Goal: Navigation & Orientation: Find specific page/section

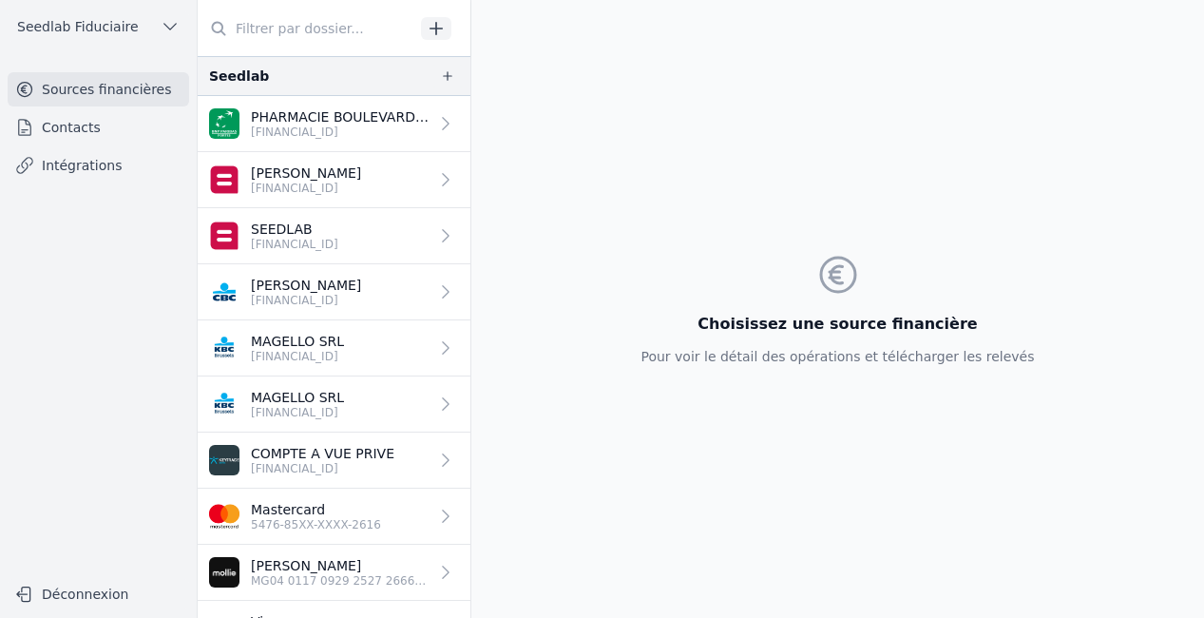
click at [128, 118] on link "Contacts" at bounding box center [99, 127] width 182 height 34
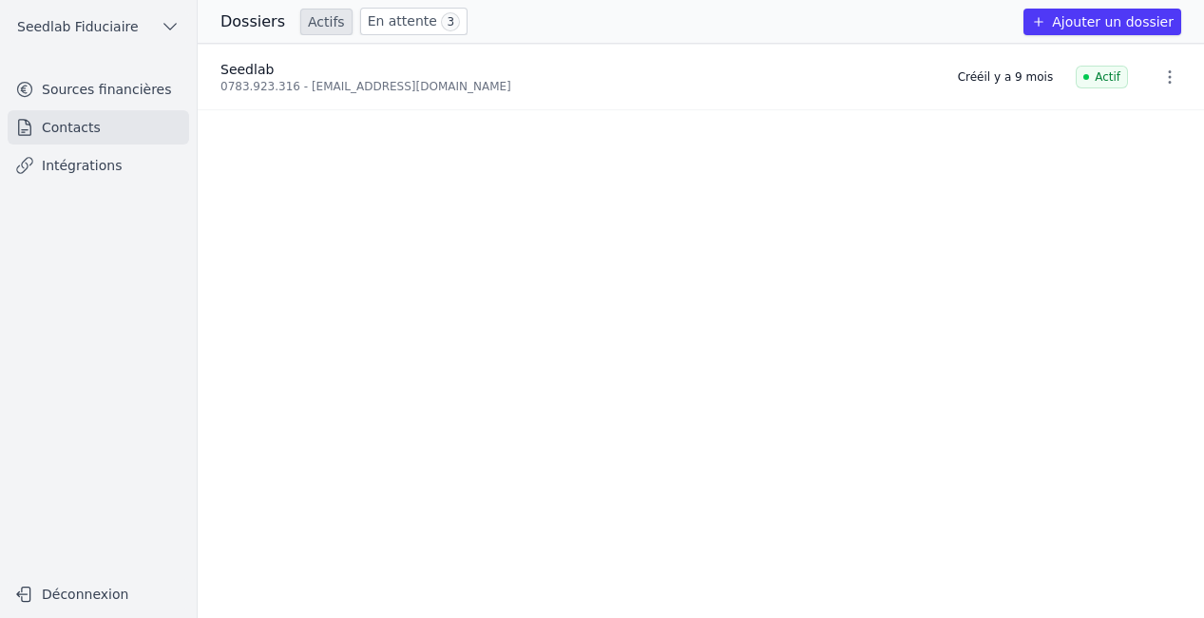
click at [137, 92] on link "Sources financières" at bounding box center [99, 89] width 182 height 34
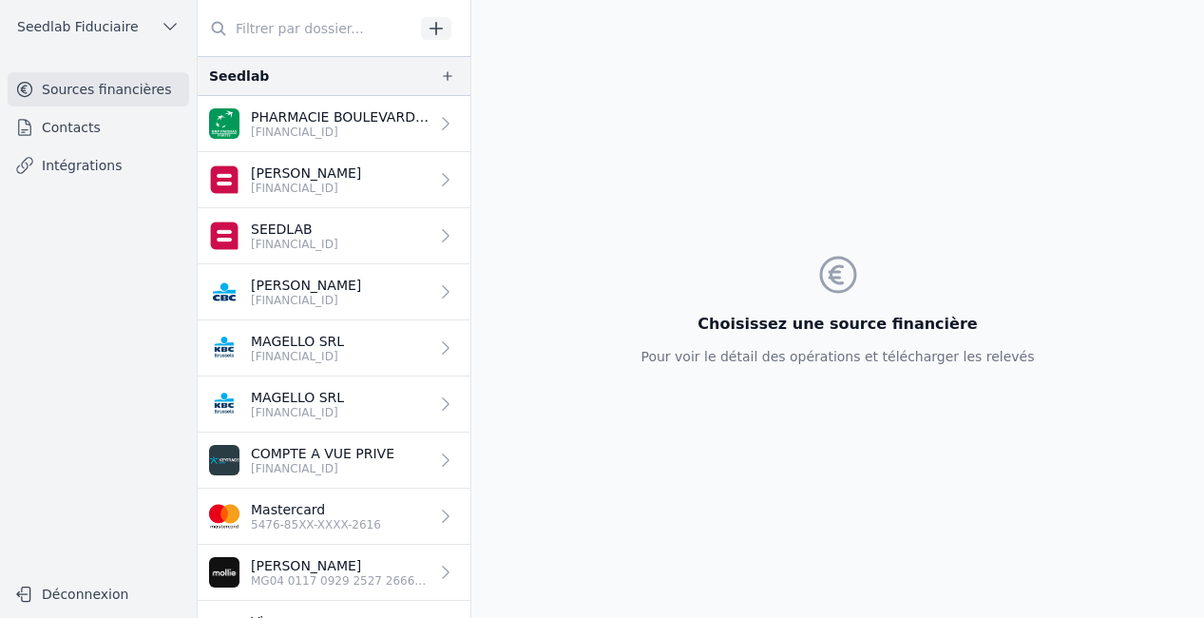
click at [283, 167] on p "[PERSON_NAME]" at bounding box center [306, 173] width 110 height 19
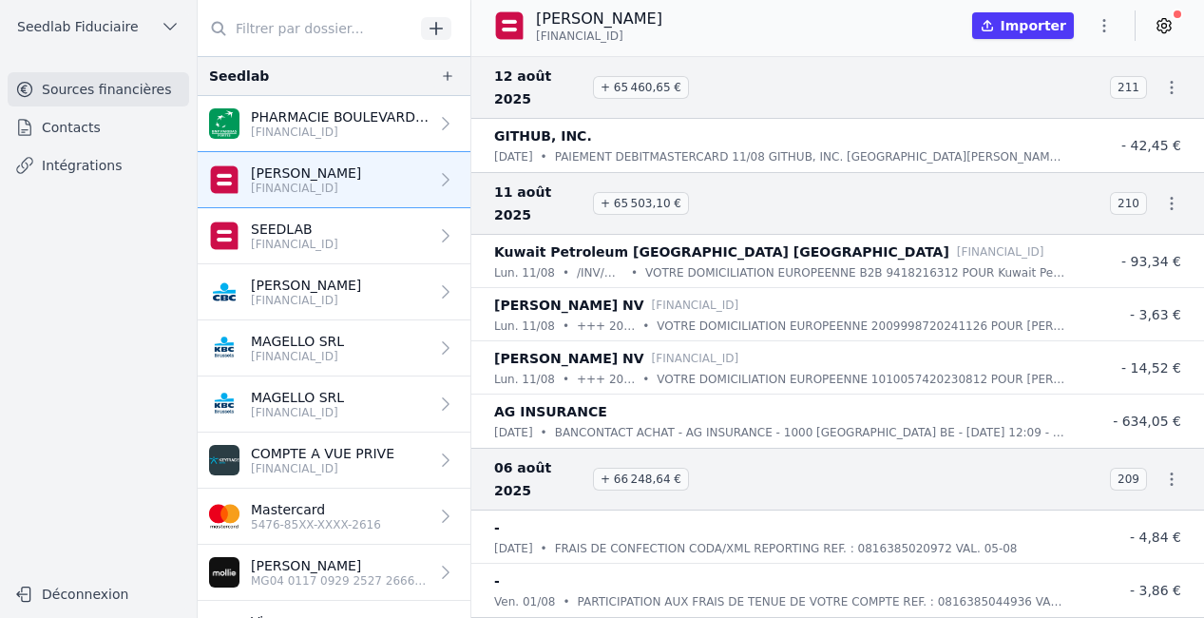
click at [310, 234] on p "SEEDLAB" at bounding box center [294, 229] width 87 height 19
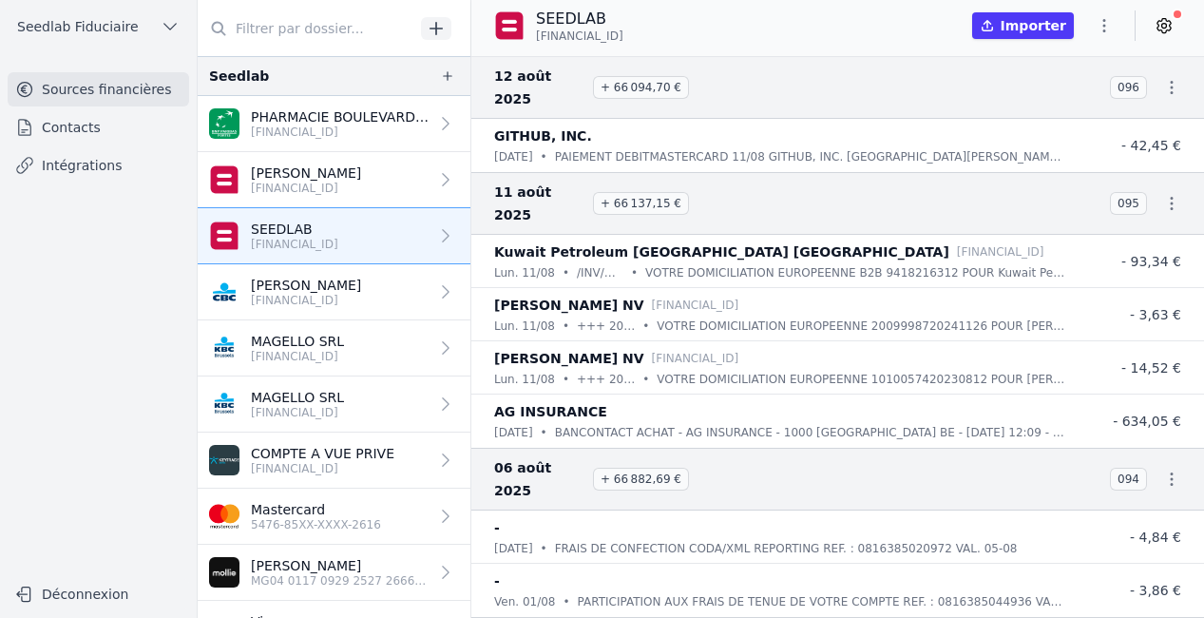
click at [320, 287] on p "[PERSON_NAME]" at bounding box center [306, 285] width 110 height 19
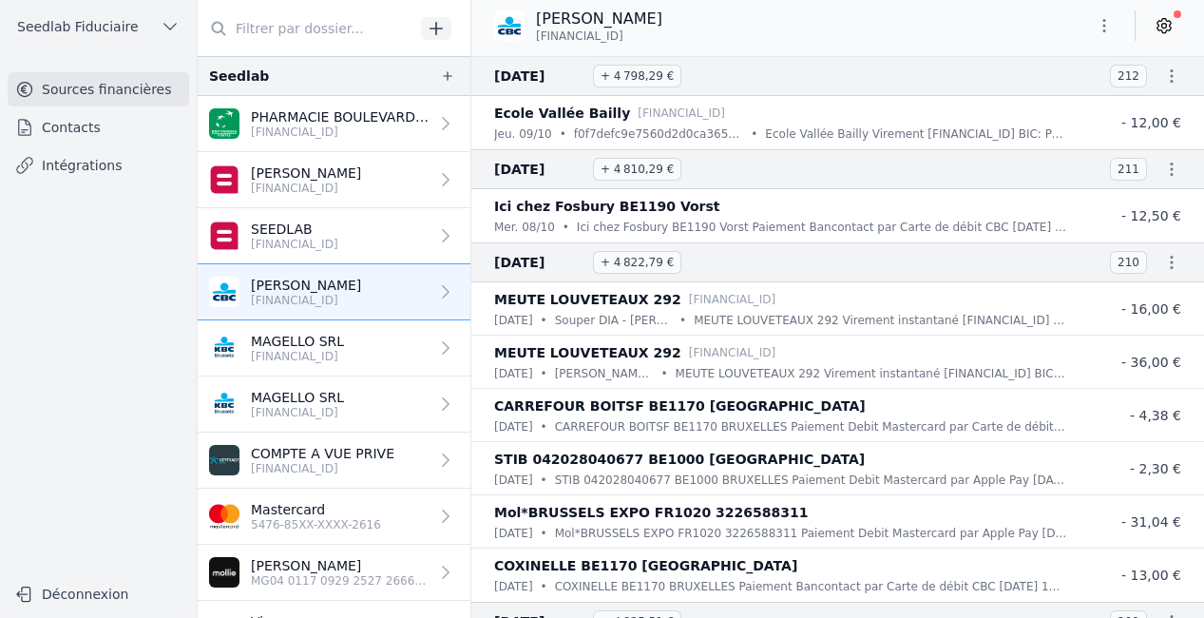
click at [338, 233] on p "SEEDLAB" at bounding box center [294, 229] width 87 height 19
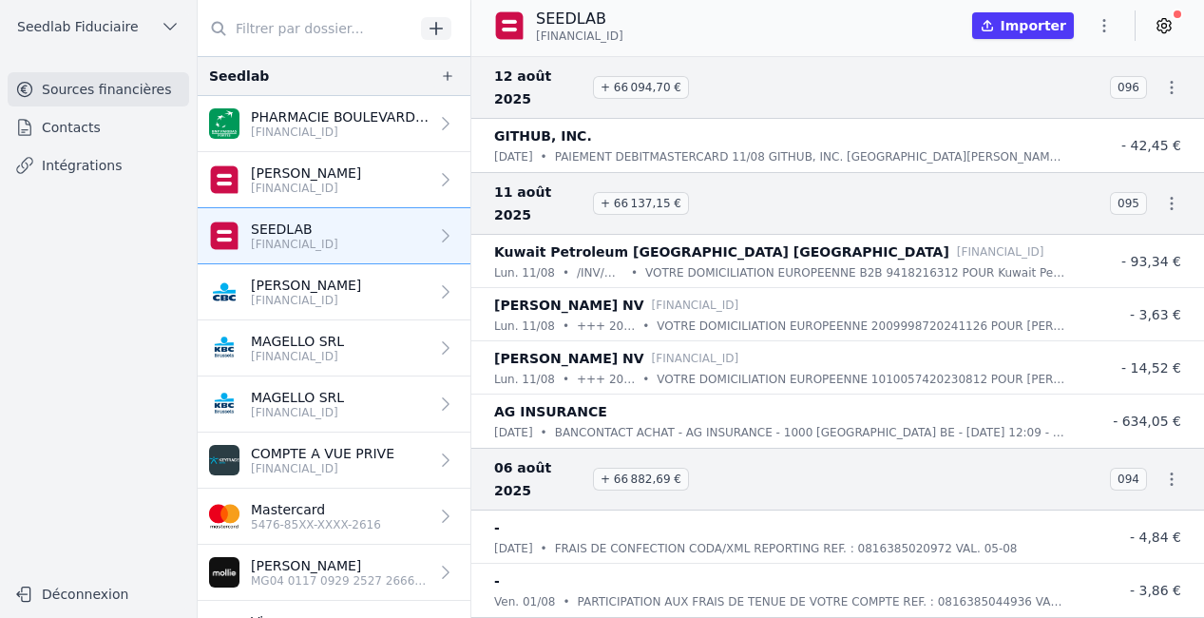
click at [361, 182] on p "[FINANCIAL_ID]" at bounding box center [306, 188] width 110 height 15
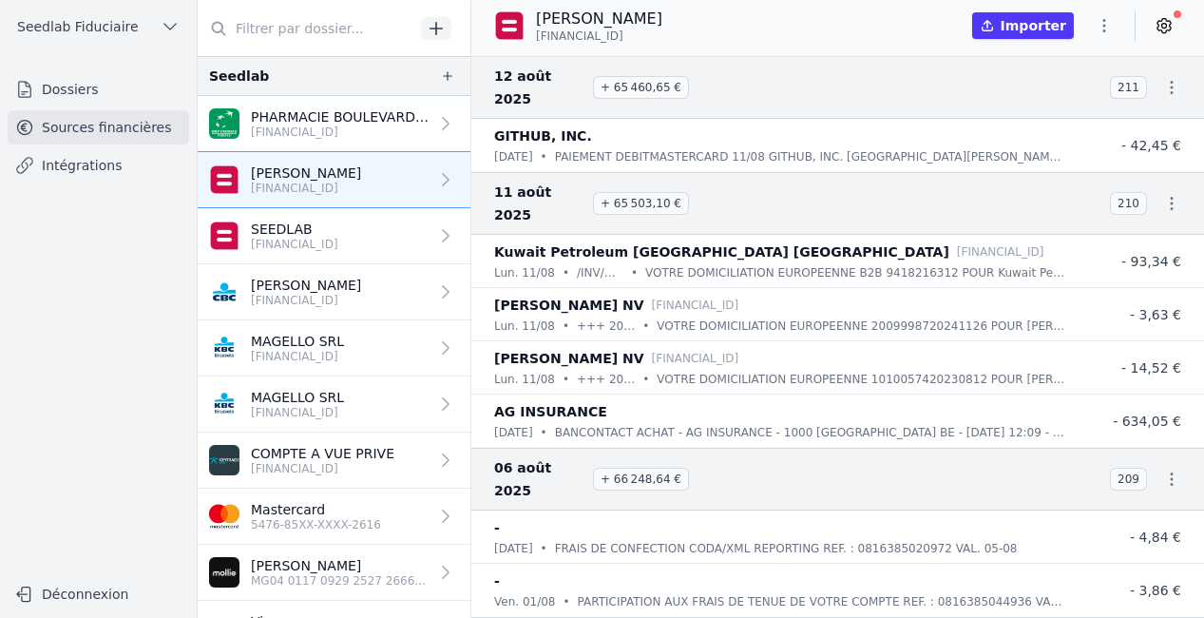
click at [384, 230] on link "SEEDLAB [FINANCIAL_ID]" at bounding box center [334, 236] width 273 height 56
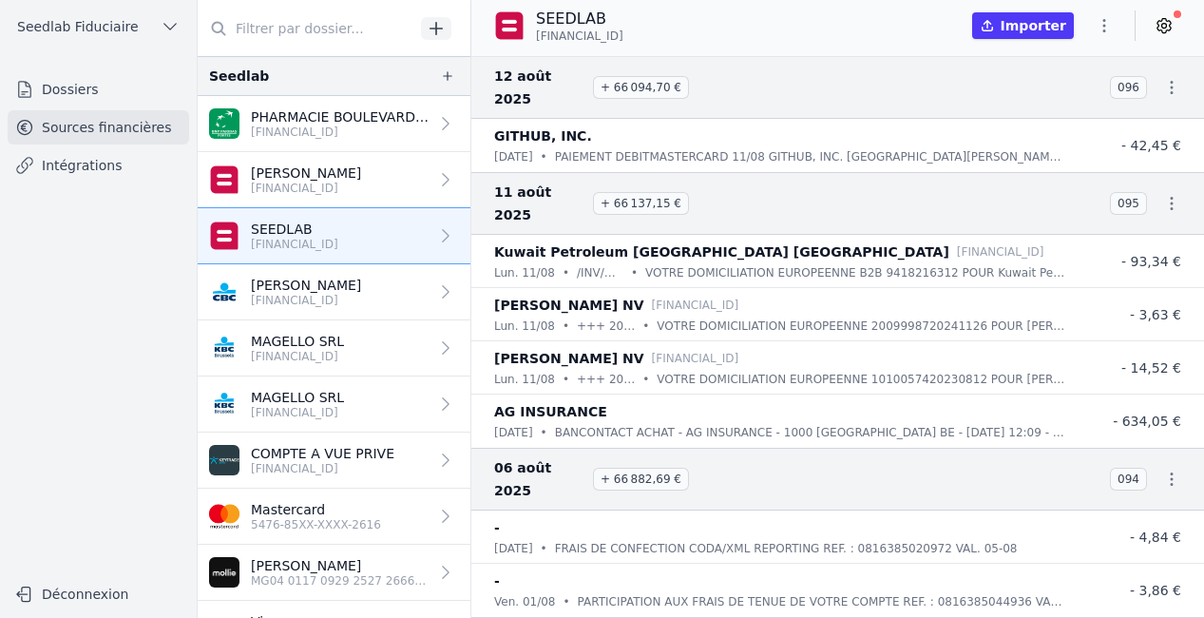
click at [366, 316] on link "[PERSON_NAME] [FINANCIAL_ID]" at bounding box center [334, 292] width 273 height 56
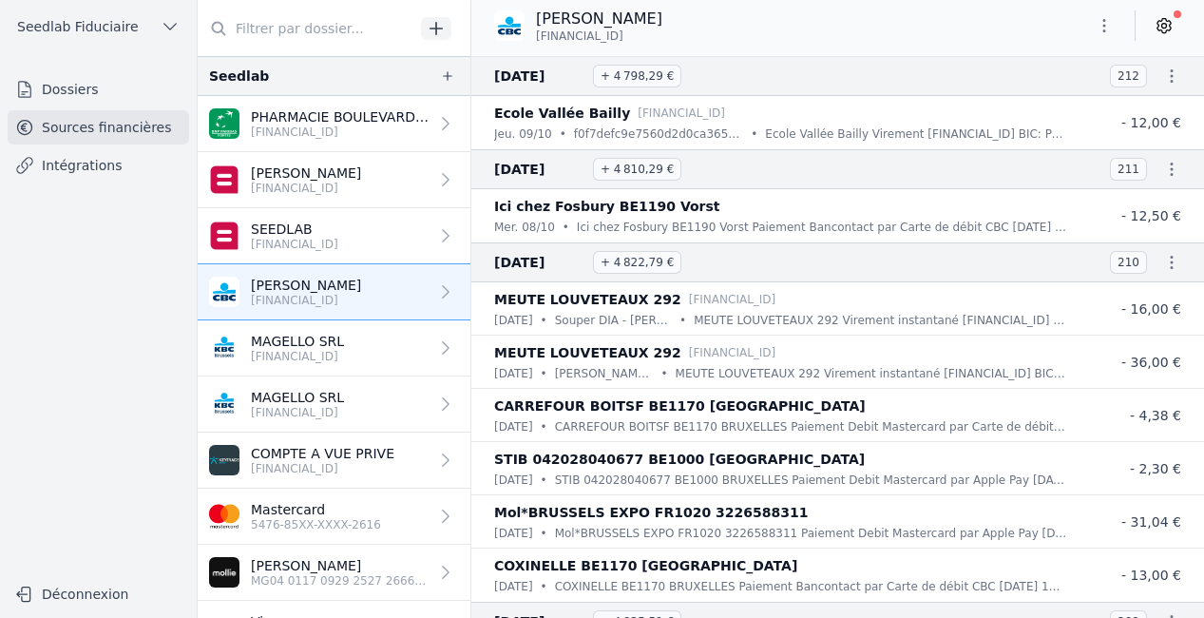
click at [344, 337] on p "MAGELLO SRL" at bounding box center [297, 341] width 93 height 19
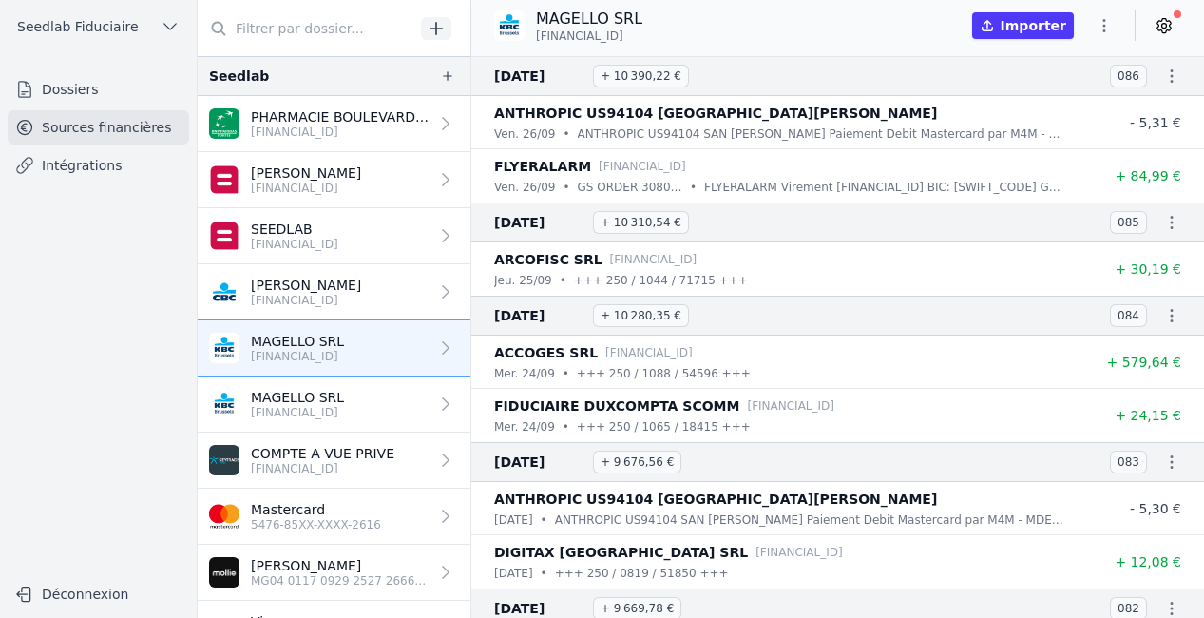
click at [375, 134] on p "[FINANCIAL_ID]" at bounding box center [340, 132] width 178 height 15
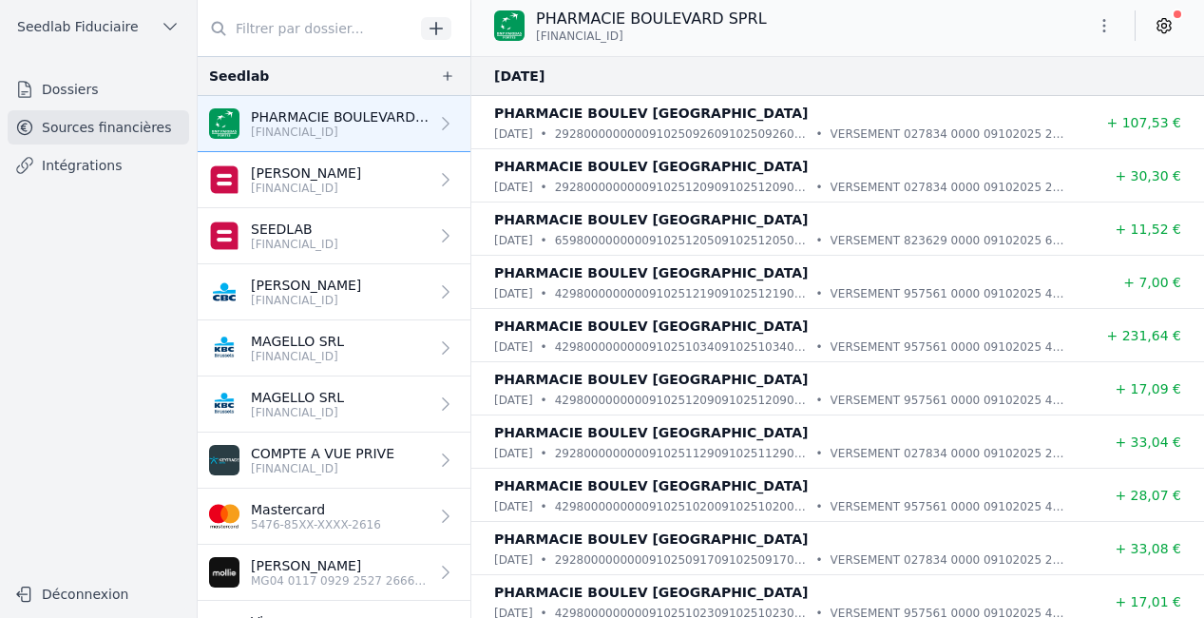
click at [361, 176] on p "[PERSON_NAME]" at bounding box center [306, 173] width 110 height 19
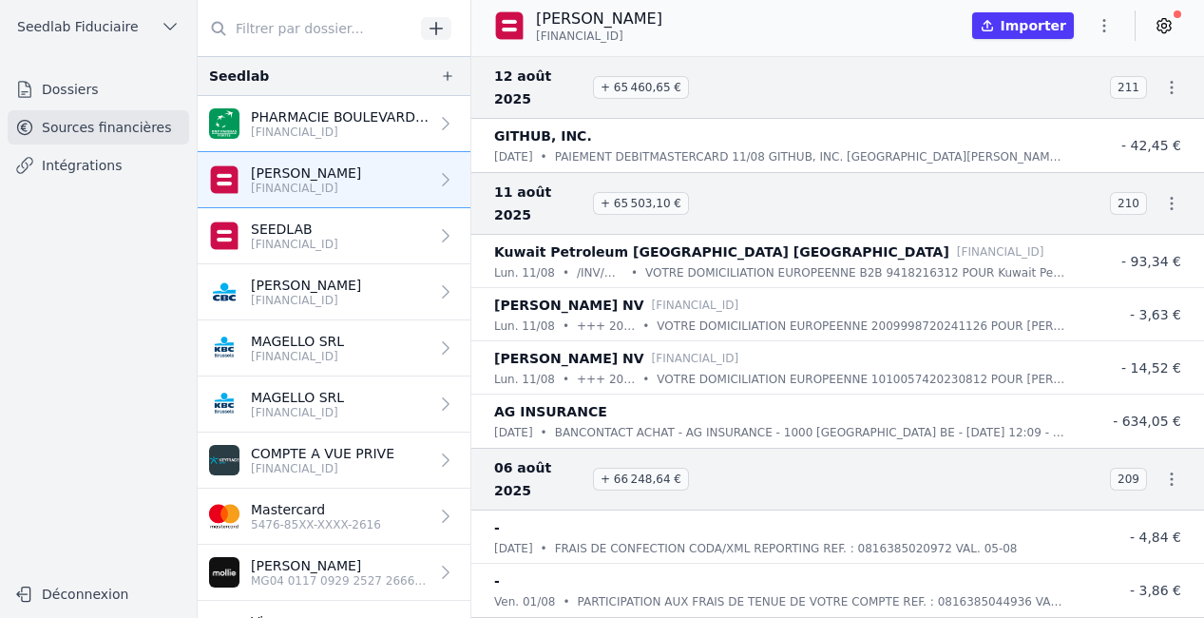
click at [350, 256] on link "SEEDLAB [FINANCIAL_ID]" at bounding box center [334, 236] width 273 height 56
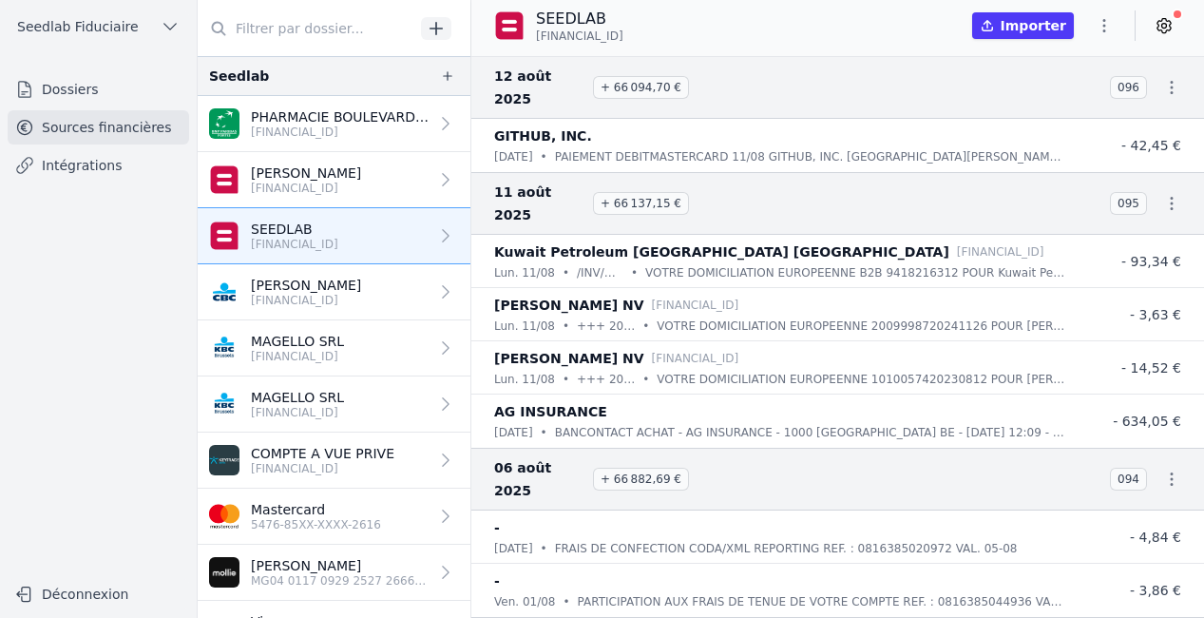
click at [343, 395] on p "MAGELLO SRL" at bounding box center [297, 397] width 93 height 19
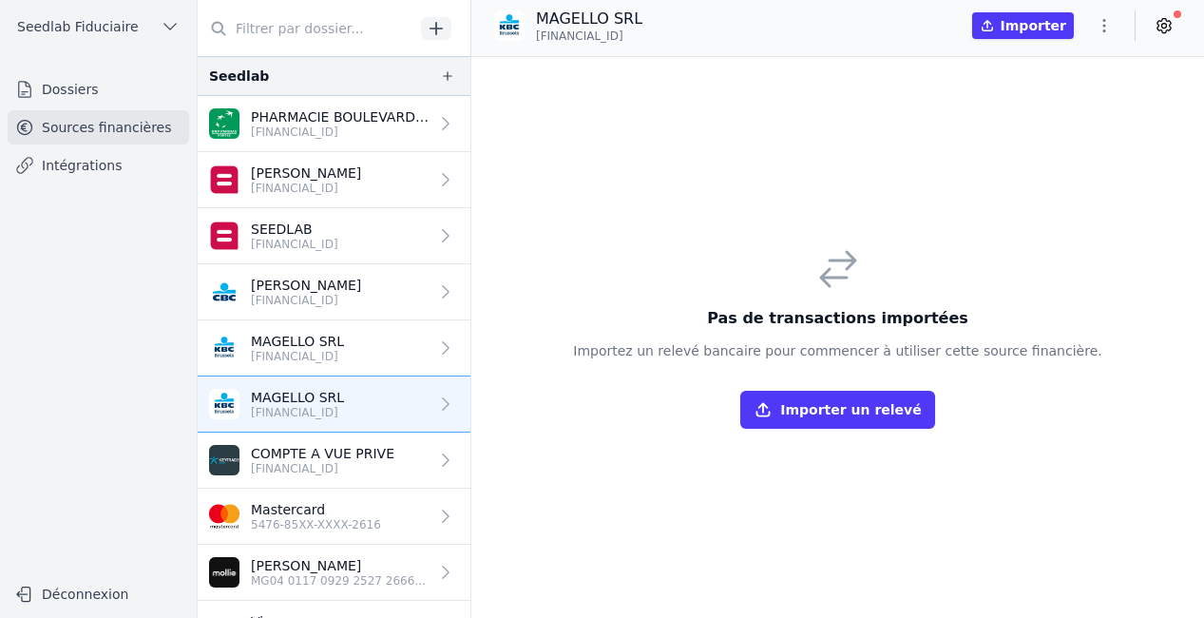
click at [353, 329] on link "MAGELLO SRL [FINANCIAL_ID]" at bounding box center [334, 348] width 273 height 56
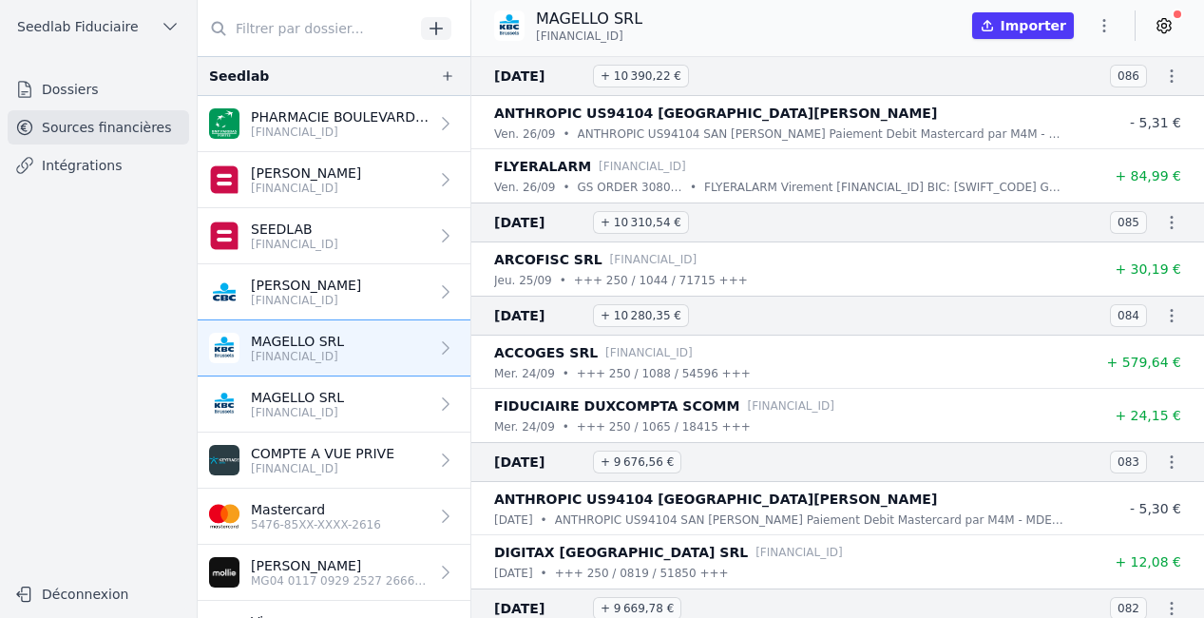
click at [360, 290] on p "[PERSON_NAME]" at bounding box center [306, 285] width 110 height 19
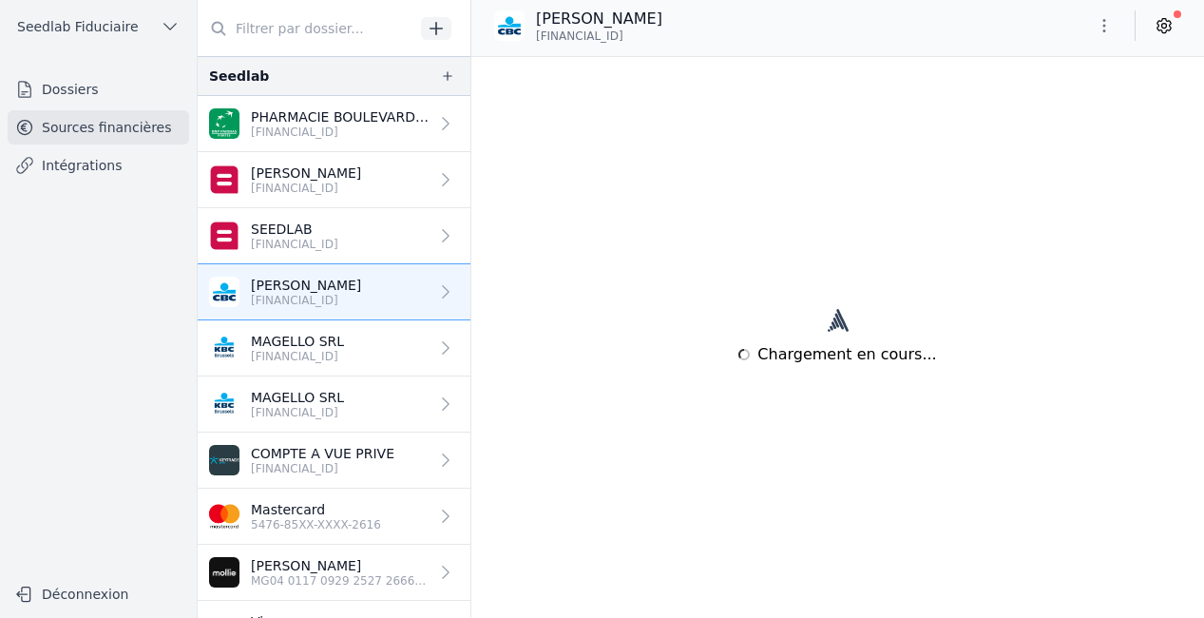
click at [338, 228] on p "SEEDLAB" at bounding box center [294, 229] width 87 height 19
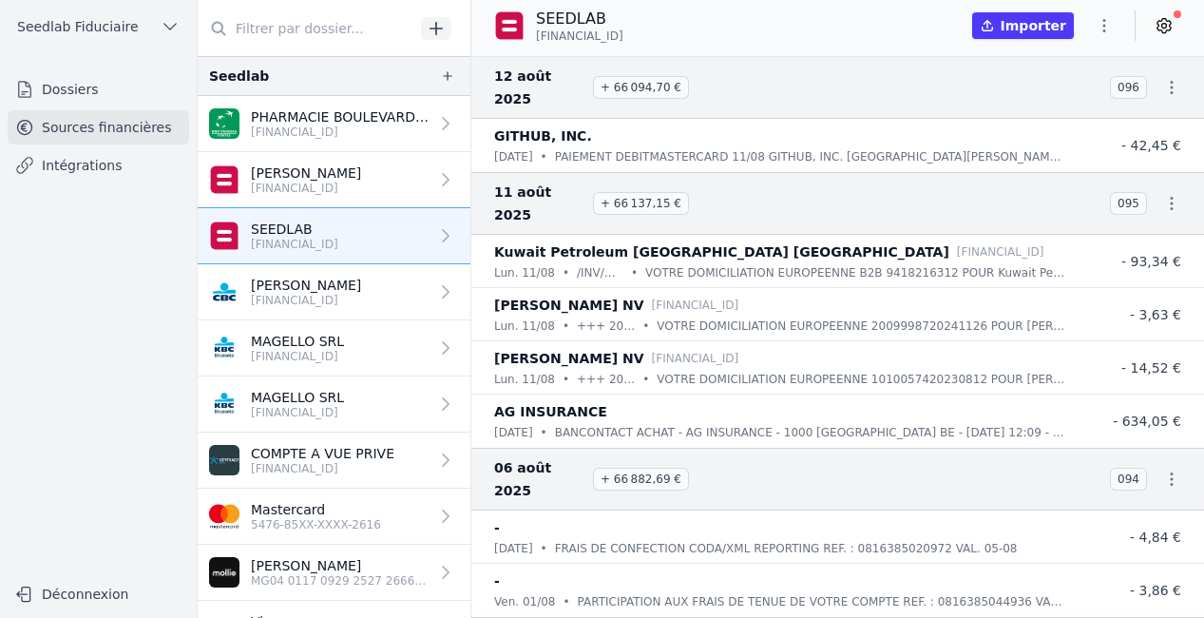
click at [361, 172] on p "[PERSON_NAME]" at bounding box center [306, 173] width 110 height 19
